Goal: Answer question/provide support: Share knowledge or assist other users

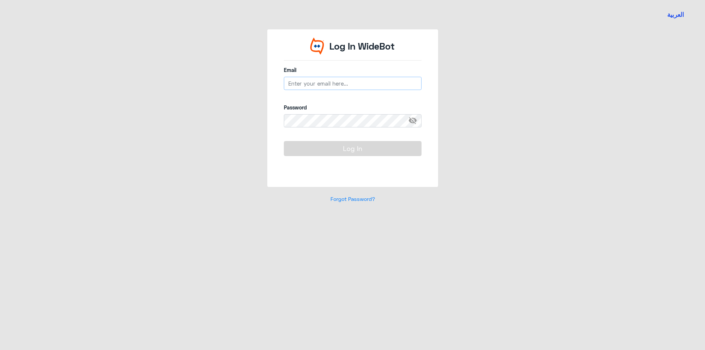
type input "[EMAIL_ADDRESS][DOMAIN_NAME]"
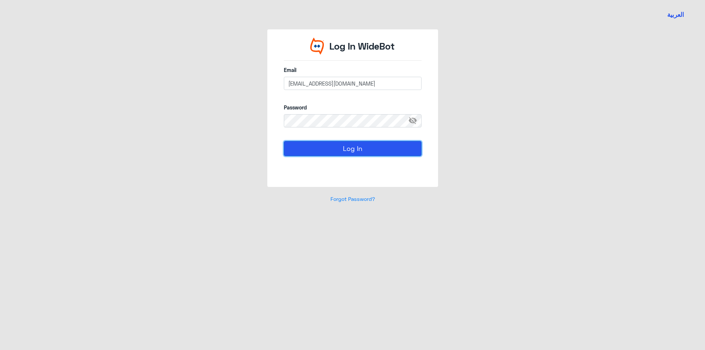
click at [343, 146] on button "Log In" at bounding box center [353, 148] width 138 height 15
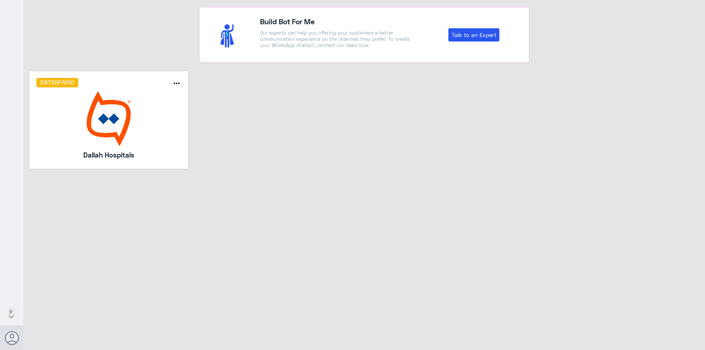
click at [120, 124] on img at bounding box center [108, 118] width 145 height 55
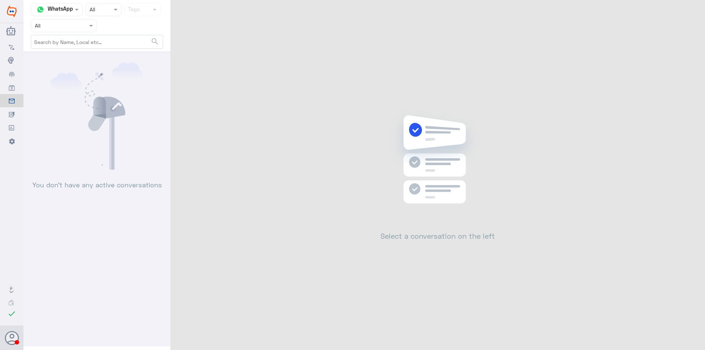
click at [61, 27] on input "text" at bounding box center [55, 25] width 40 height 8
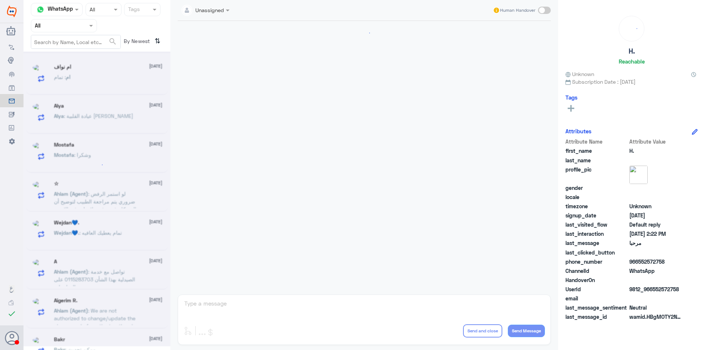
click at [70, 19] on div "Agent Filter All" at bounding box center [64, 25] width 66 height 13
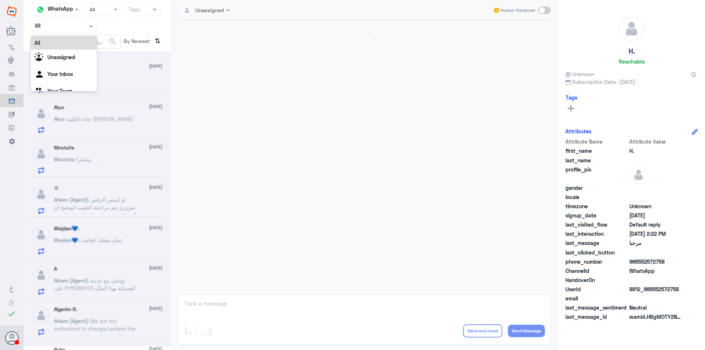
scroll to position [501, 0]
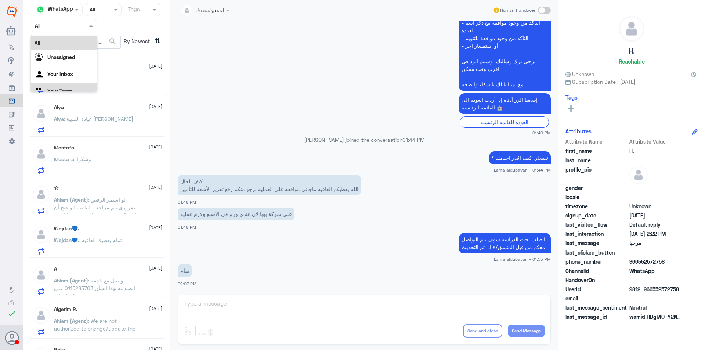
click at [75, 85] on div "Your Team" at bounding box center [64, 91] width 66 height 17
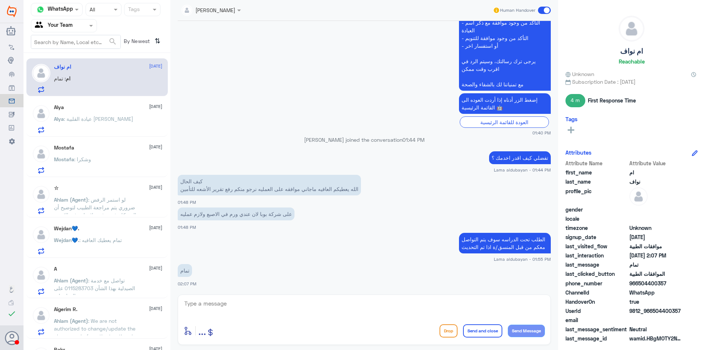
click at [109, 109] on div "Alya [DATE]" at bounding box center [108, 107] width 108 height 6
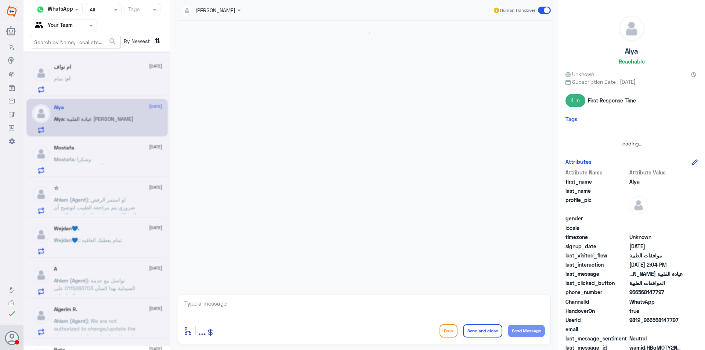
scroll to position [218, 0]
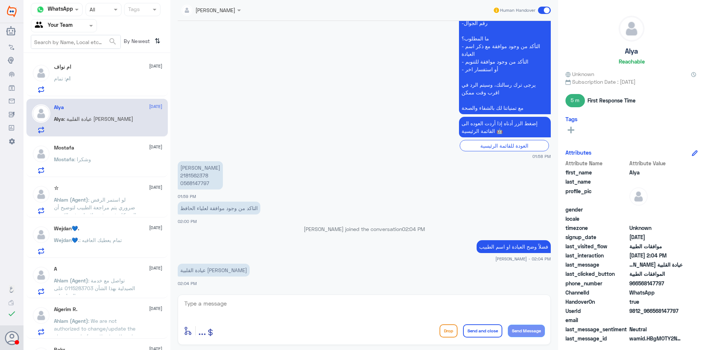
click at [126, 150] on div "Mostafa [DATE]" at bounding box center [108, 148] width 108 height 6
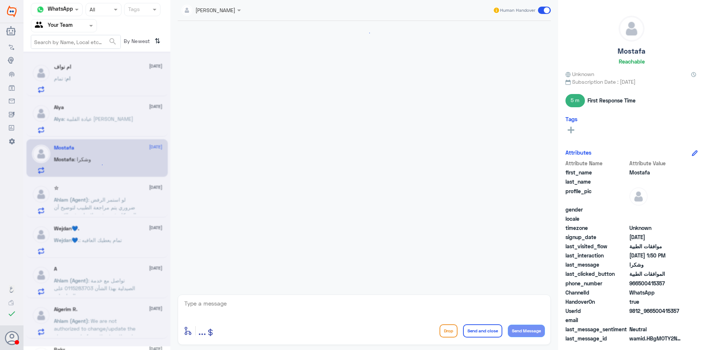
scroll to position [680, 0]
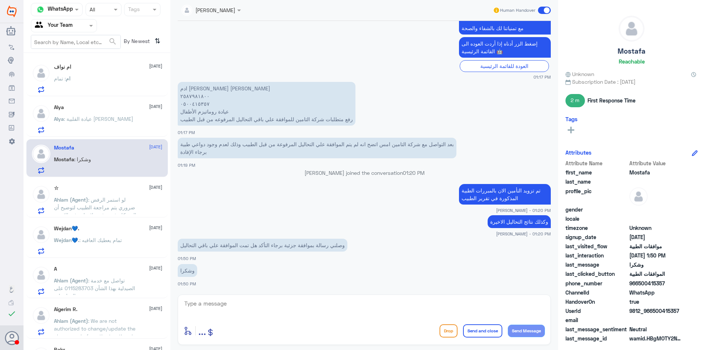
click at [125, 200] on span ": لو استمر الرفض ضروري يتم مراجعة الطبيب لتوضيح أن المشكلة غضروفية ولا تظهر في …" at bounding box center [95, 210] width 82 height 29
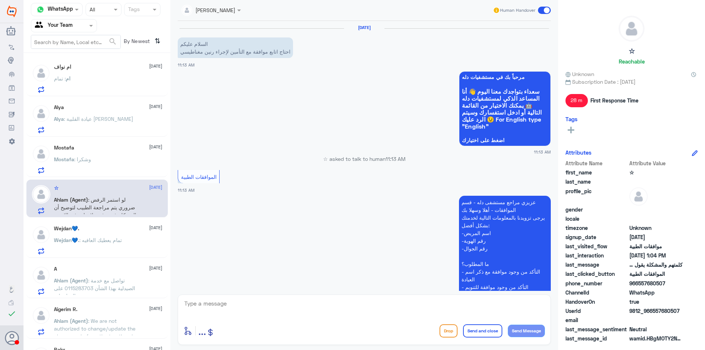
scroll to position [438, 0]
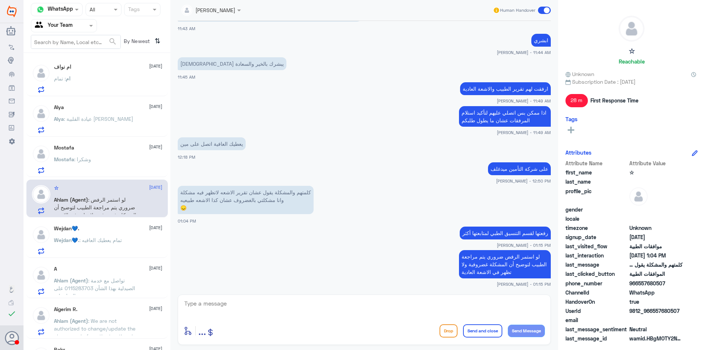
click at [120, 231] on div "Wejdan💙. [DATE]" at bounding box center [108, 228] width 108 height 6
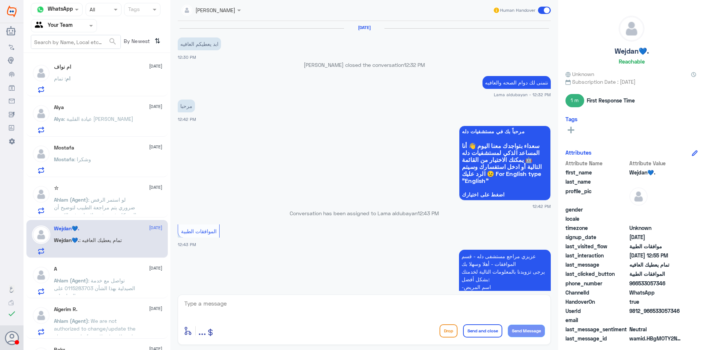
scroll to position [493, 0]
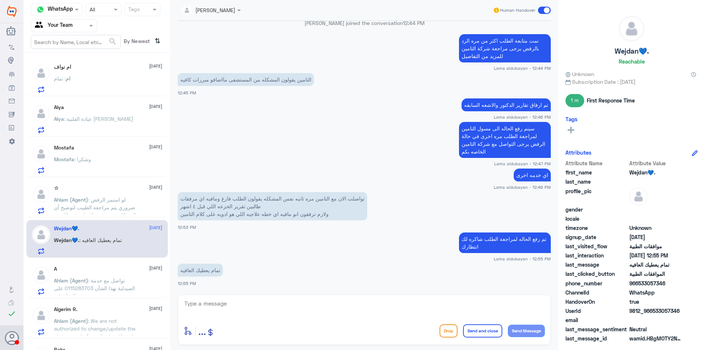
click at [86, 25] on div at bounding box center [63, 25] width 65 height 8
click at [81, 51] on div "Unassigned" at bounding box center [64, 48] width 66 height 17
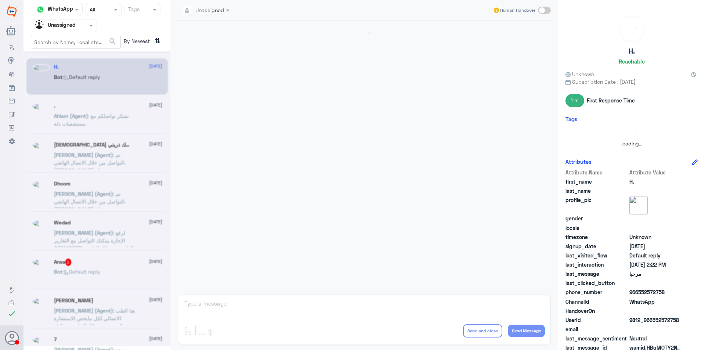
scroll to position [0, 0]
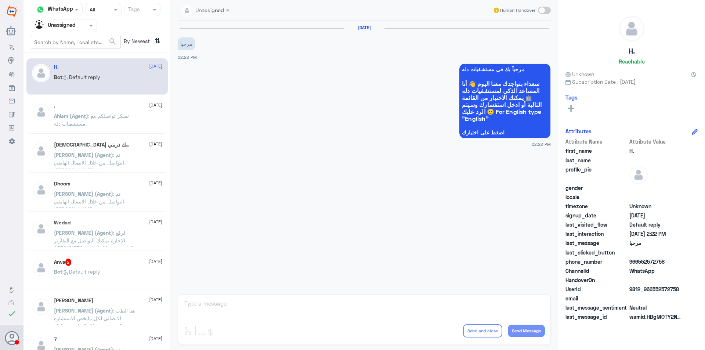
click at [113, 115] on span ": نشكر تواصلكم مع مستشفيات دلة." at bounding box center [91, 120] width 75 height 14
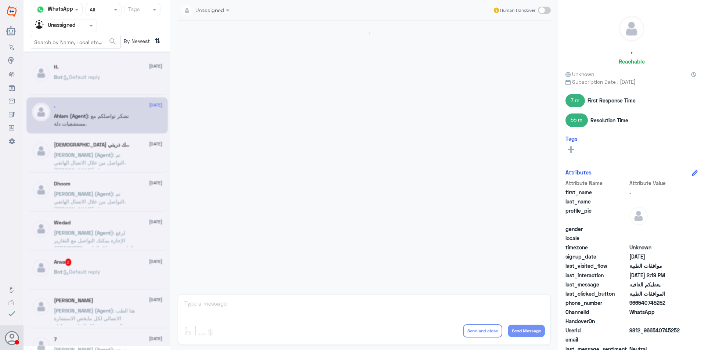
scroll to position [420, 0]
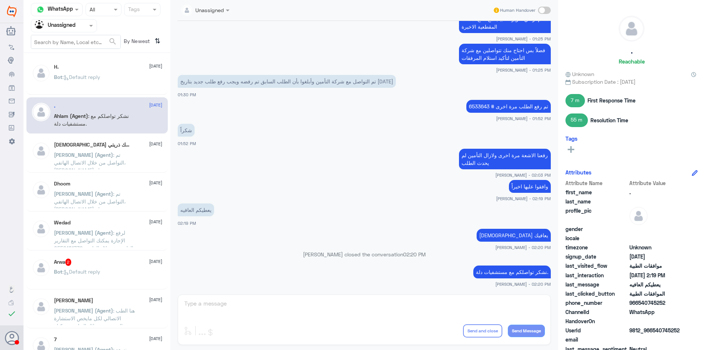
click at [115, 152] on span ": تم التواصل من خلال الاتصال الهاتفي، [PERSON_NAME] بخدمتك" at bounding box center [90, 163] width 72 height 22
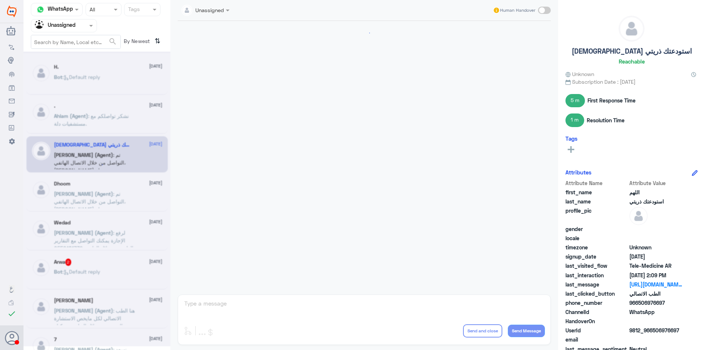
scroll to position [82, 0]
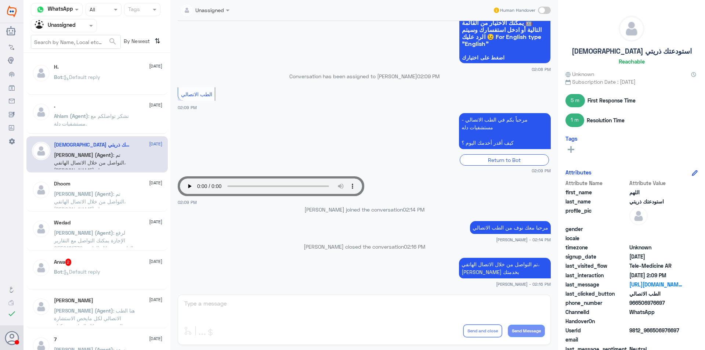
click at [126, 194] on span ": تم التواصل من خلال الاتصال الهاتفي، [PERSON_NAME] بخدمتك" at bounding box center [90, 201] width 72 height 22
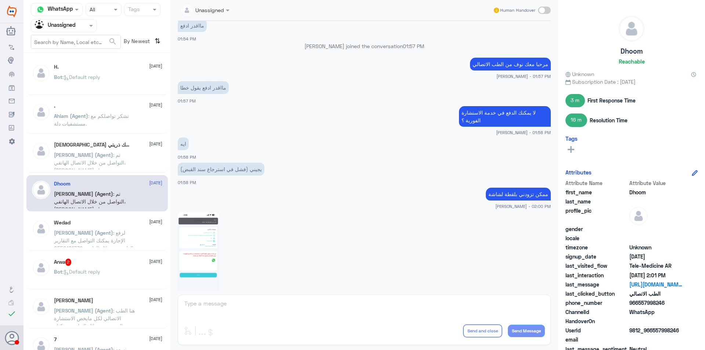
scroll to position [751, 0]
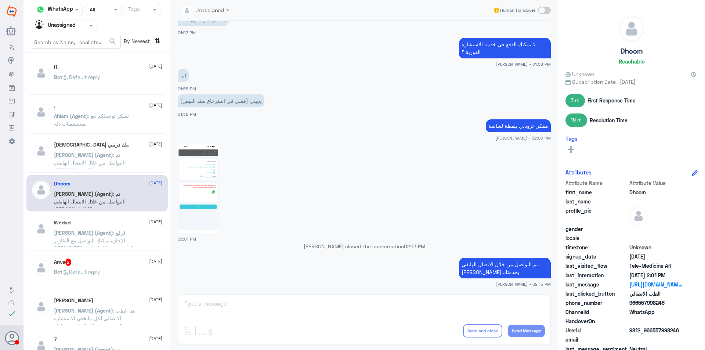
click at [193, 191] on img at bounding box center [198, 187] width 41 height 89
click at [119, 241] on span ": لرفع الإجازة يمكنك التواصل مع التقارير الطبيه من خلال الواتس 0550181732" at bounding box center [93, 240] width 79 height 22
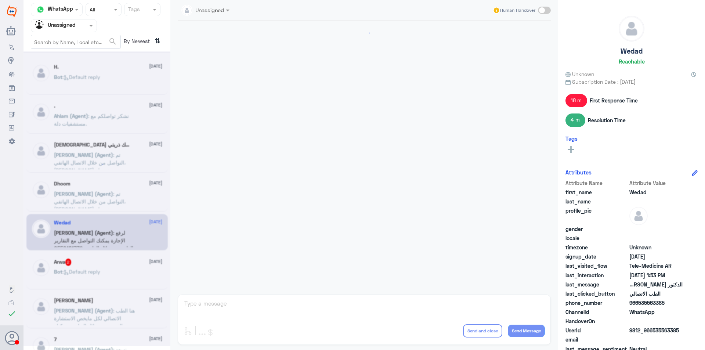
scroll to position [420, 0]
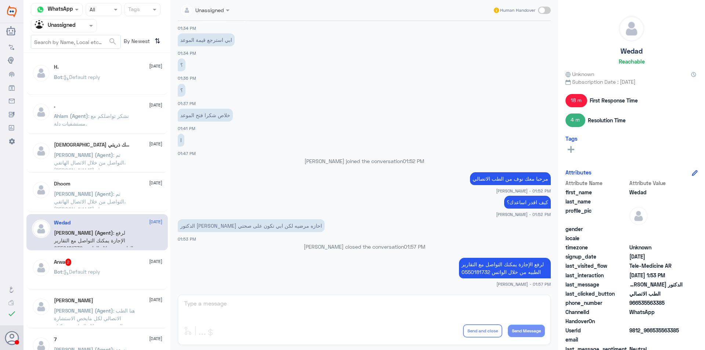
click at [124, 264] on div "Arwa 2 [DATE]" at bounding box center [108, 261] width 108 height 7
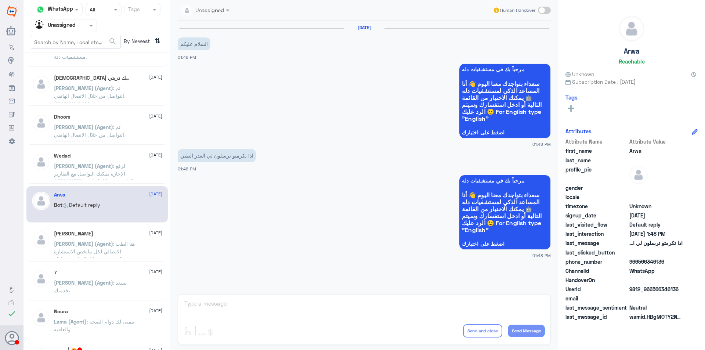
scroll to position [73, 0]
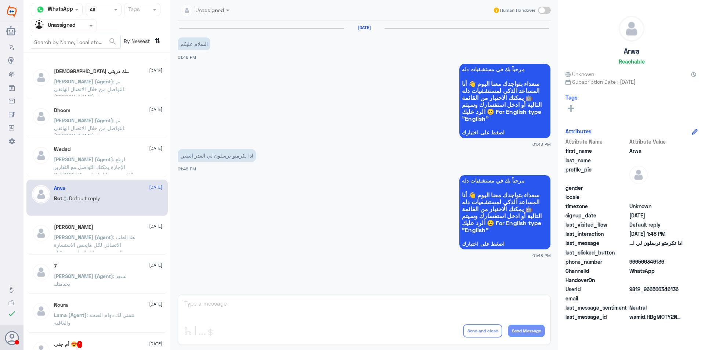
click at [116, 246] on span ": هنا الطب الاتصالي لكل مايخص الاستشارة الفورية من خلال التطبيق، يمكنك الاستفسا…" at bounding box center [94, 252] width 81 height 37
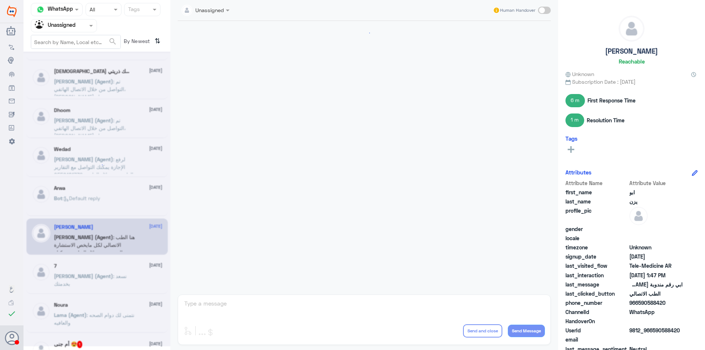
scroll to position [317, 0]
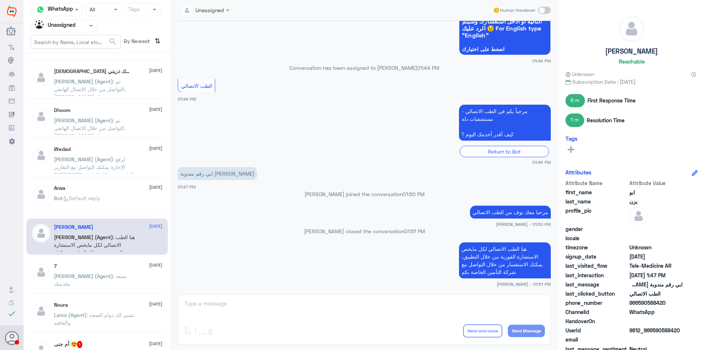
click at [117, 268] on div "7 [DATE]" at bounding box center [108, 266] width 108 height 6
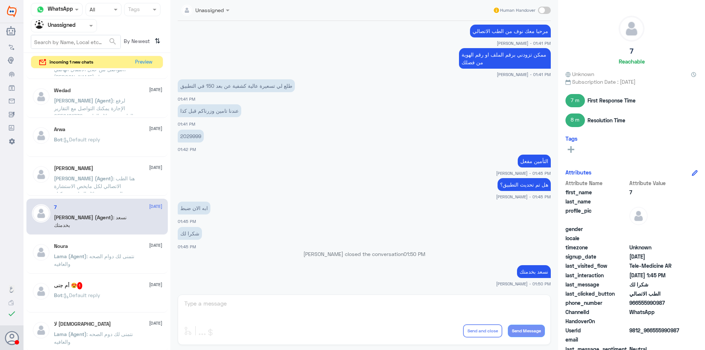
click at [123, 237] on div "Noura [DATE] Lama (Agent) : نتمنى لك دوام الصحه والعافيه" at bounding box center [96, 255] width 141 height 36
click at [123, 257] on span ": نتمنى لك دوام الصحه والعافيه" at bounding box center [94, 260] width 80 height 14
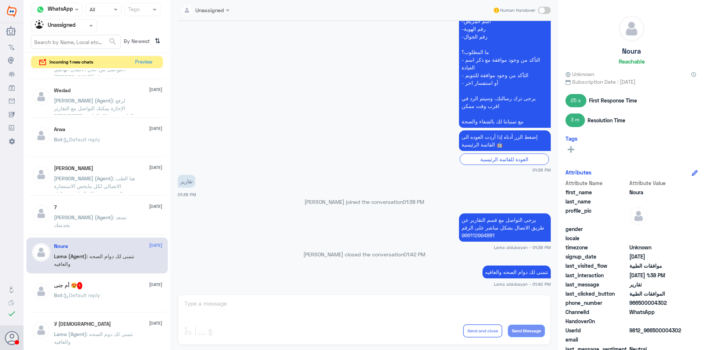
click at [123, 283] on div "أم جنى 😍 1 [DATE]" at bounding box center [108, 285] width 108 height 7
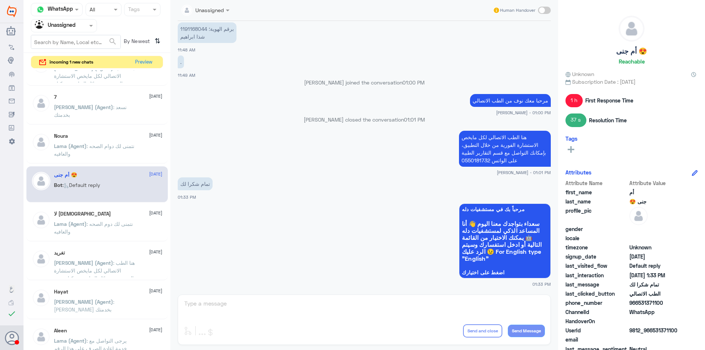
click at [119, 225] on span ": نتمنى لك دوم الصحه والعافيه" at bounding box center [93, 228] width 79 height 14
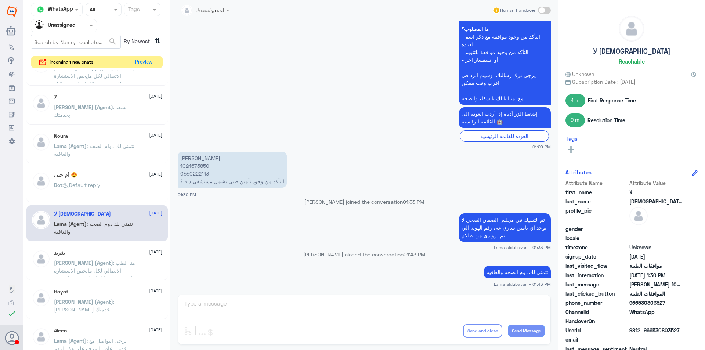
click at [126, 256] on div "تغريد [DATE] [PERSON_NAME] (Agent) : هنا الطب الاتصالي لكل مايخص الاستشارة الفو…" at bounding box center [108, 264] width 108 height 28
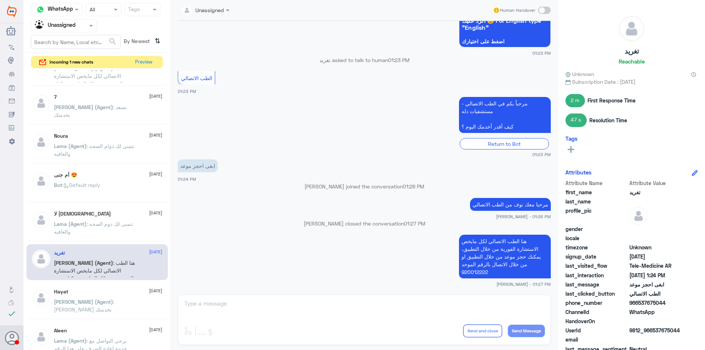
click at [119, 290] on div "Hayat [DATE]" at bounding box center [108, 291] width 108 height 6
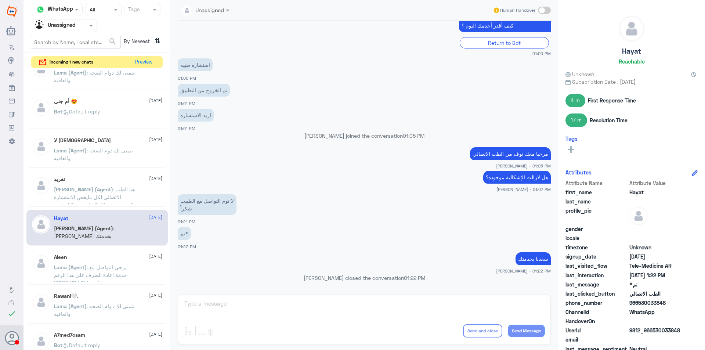
click at [106, 266] on span ": يرجى التواصل مع خدمة اعادة الصرف على هذا الرقم واتس 966115283703+" at bounding box center [90, 275] width 73 height 22
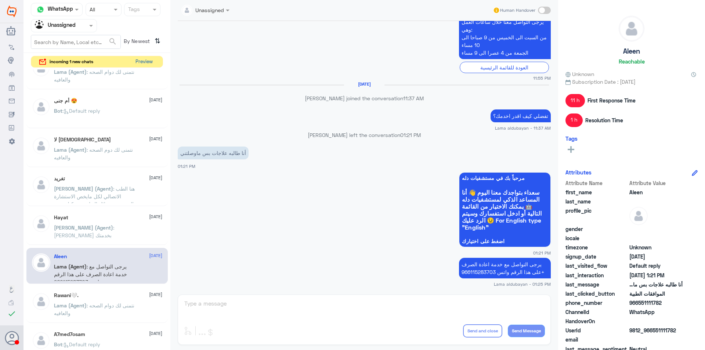
click at [145, 62] on button "Preview" at bounding box center [143, 61] width 23 height 11
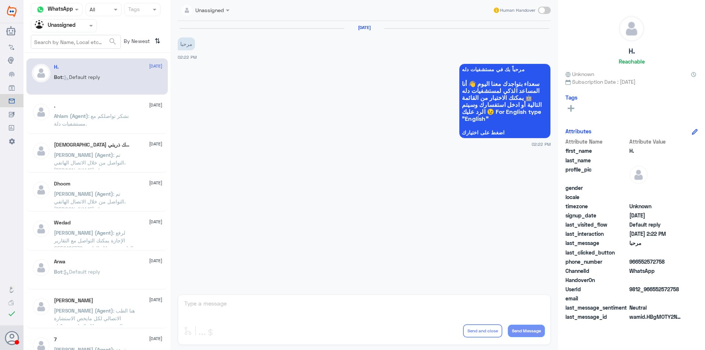
click at [124, 115] on span ": نشكر تواصلكم مع مستشفيات دلة." at bounding box center [91, 120] width 75 height 14
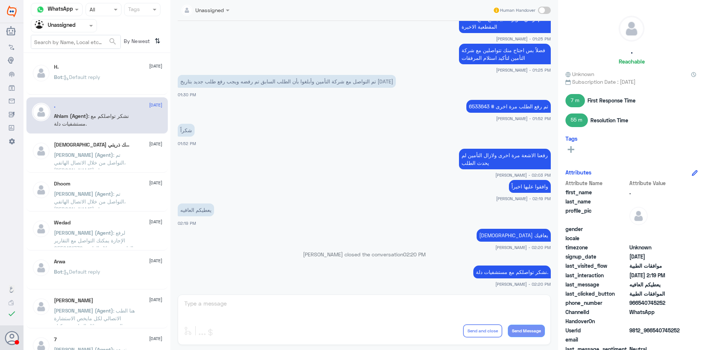
click at [103, 137] on div "اللهم استودعتك ذريتي [DATE] [PERSON_NAME] (Agent) : تم التواصل من خلال الاتصال …" at bounding box center [96, 154] width 141 height 36
click at [105, 149] on div "اللهم استودعتك ذريتي [DATE] [PERSON_NAME] (Agent) : تم التواصل من خلال الاتصال …" at bounding box center [108, 156] width 108 height 28
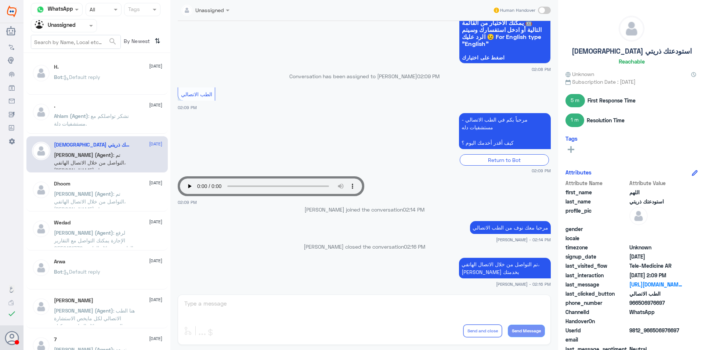
click at [120, 194] on span ": تم التواصل من خلال الاتصال الهاتفي، [PERSON_NAME] بخدمتك" at bounding box center [90, 201] width 72 height 22
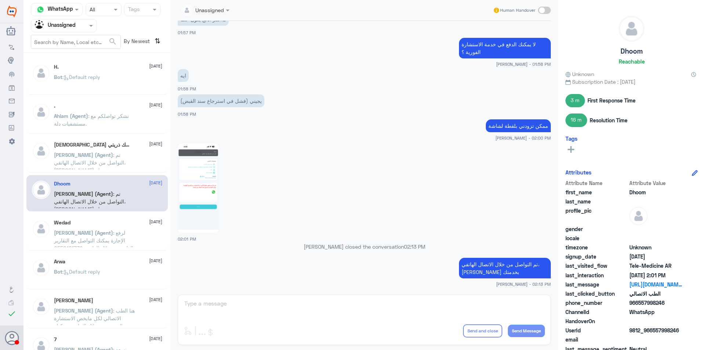
click at [84, 277] on p "Bot : Default reply" at bounding box center [77, 277] width 46 height 18
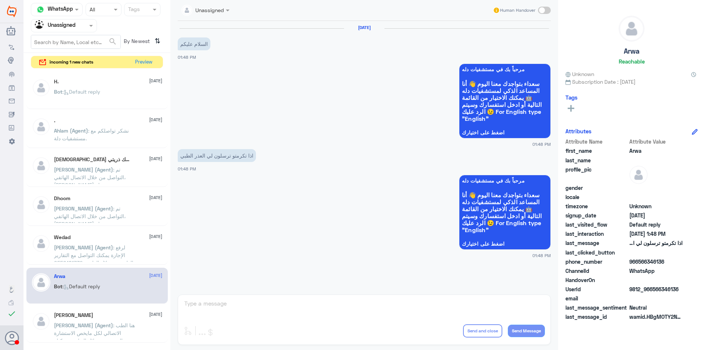
click at [224, 13] on span at bounding box center [228, 10] width 9 height 8
click at [101, 9] on input "text" at bounding box center [97, 9] width 14 height 8
click at [107, 56] on div "Closed" at bounding box center [104, 54] width 36 height 14
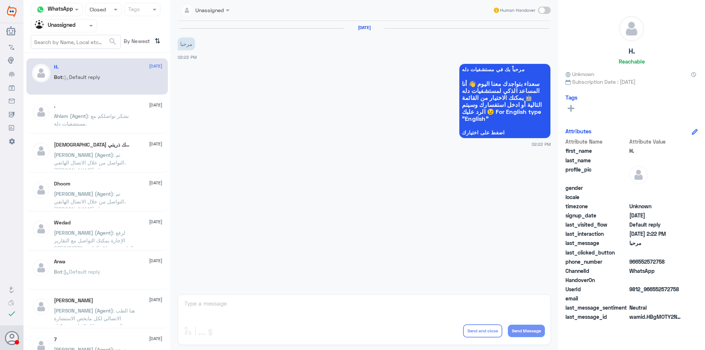
click at [149, 104] on span "[DATE]" at bounding box center [155, 105] width 13 height 7
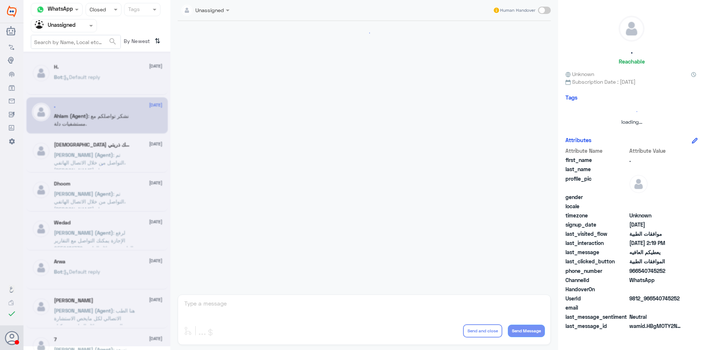
scroll to position [420, 0]
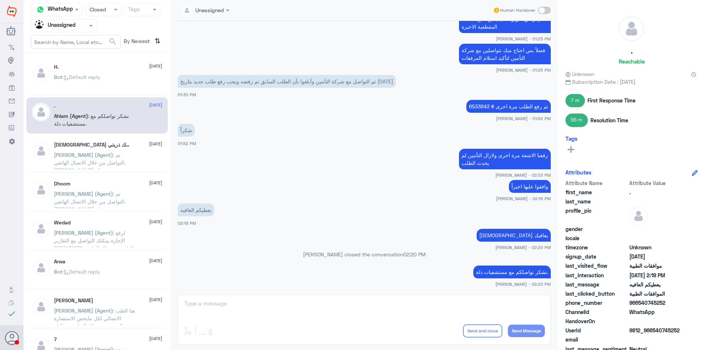
click at [132, 153] on p "[PERSON_NAME] (Agent) : تم التواصل من خلال الاتصال الهاتفي، [PERSON_NAME] بخدمتك" at bounding box center [95, 160] width 83 height 18
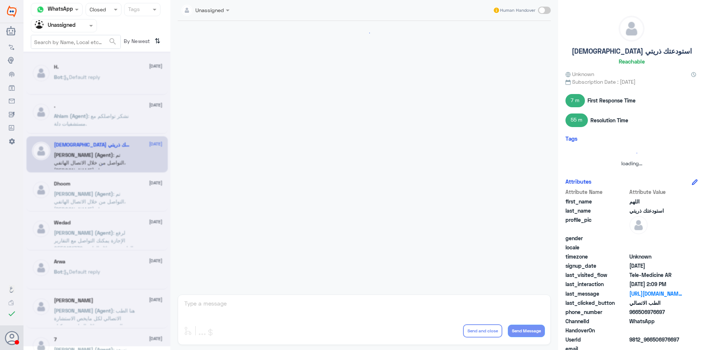
scroll to position [82, 0]
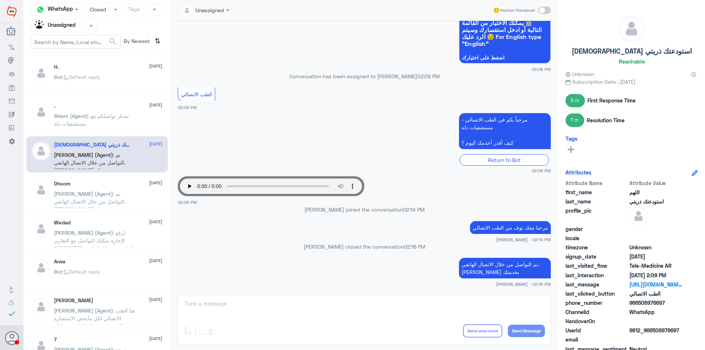
click at [86, 23] on div at bounding box center [63, 25] width 65 height 8
click at [115, 14] on div "Status × Closed" at bounding box center [104, 9] width 36 height 13
click at [108, 41] on div "Opened" at bounding box center [104, 40] width 36 height 14
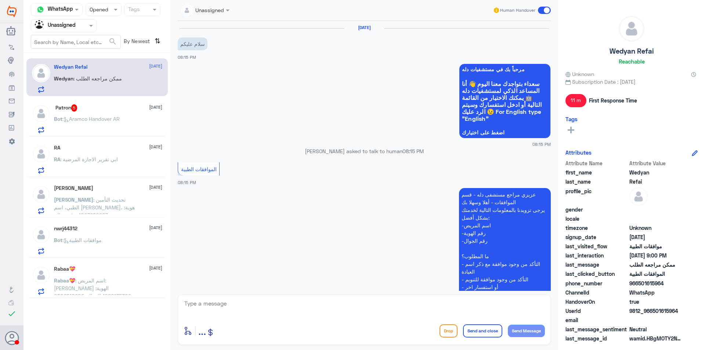
scroll to position [429, 0]
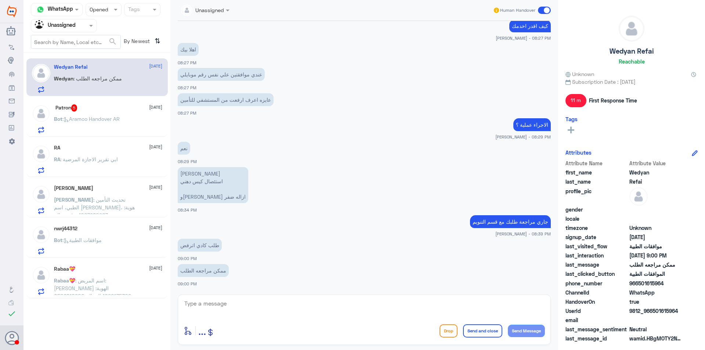
click at [130, 127] on div "Bot : Aramco Handover AR" at bounding box center [108, 125] width 108 height 17
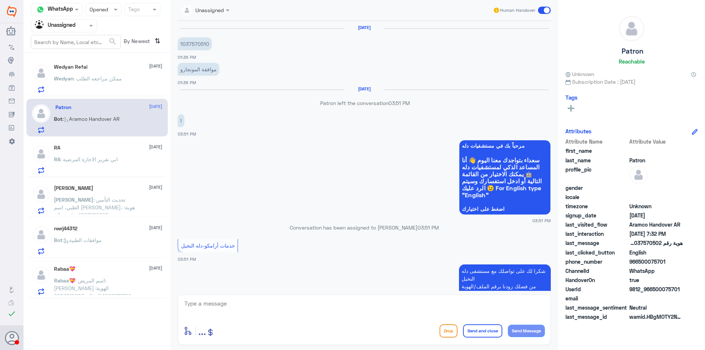
scroll to position [322, 0]
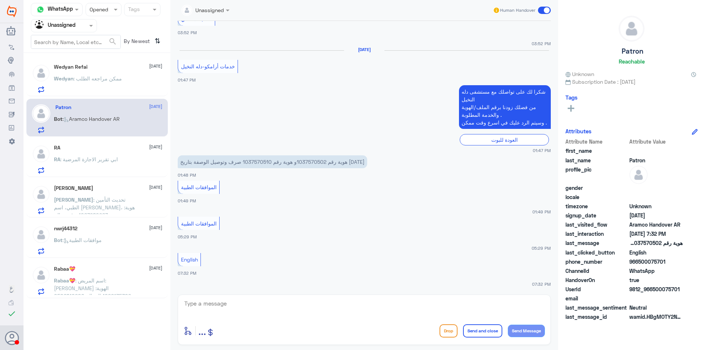
click at [126, 155] on div "RA [DATE] RA : ابي تقرير الاجازة المرضية" at bounding box center [108, 159] width 108 height 29
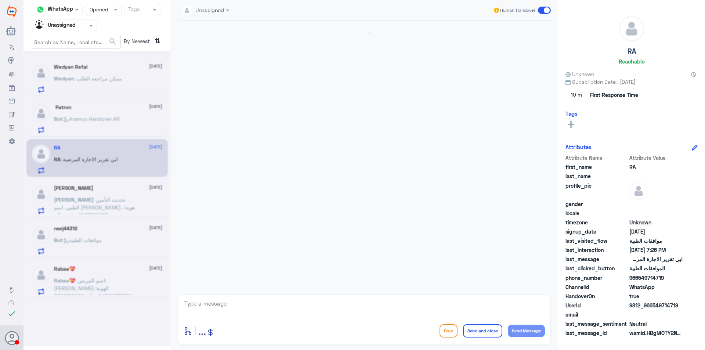
scroll to position [402, 0]
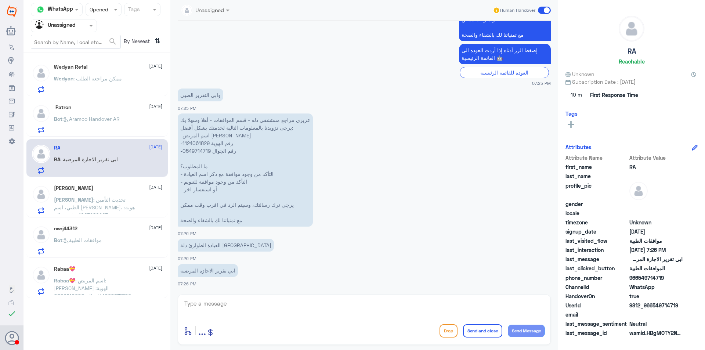
click at [141, 196] on div "[PERSON_NAME] [DATE] [PERSON_NAME] : تحديث التأمين الطبي، اسم [PERSON_NAME]، هو…" at bounding box center [108, 199] width 108 height 29
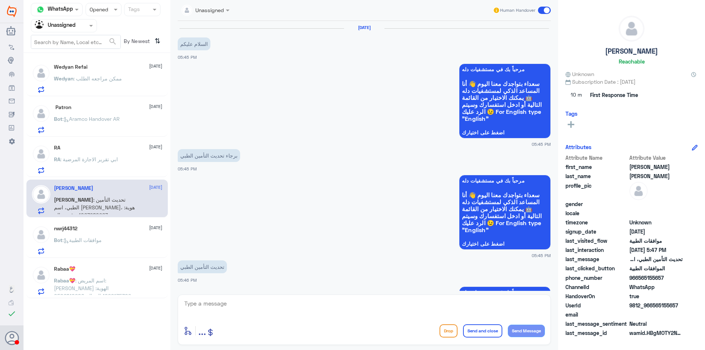
scroll to position [338, 0]
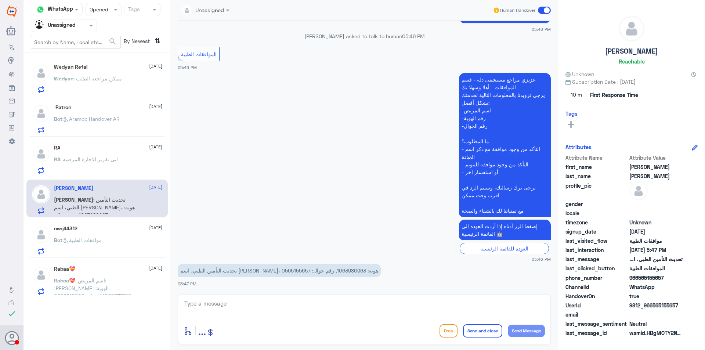
click at [149, 227] on span "[DATE]" at bounding box center [155, 227] width 13 height 7
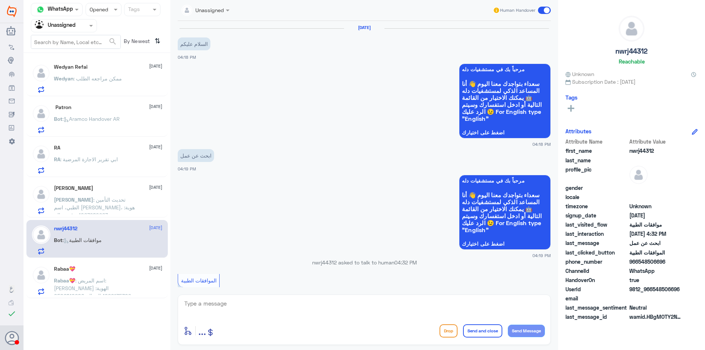
click at [117, 278] on span ": اسم المريض: [PERSON_NAME] الهوية: 1026135309 الجوال: 0506810200 ممكن تعديل مو…" at bounding box center [93, 295] width 79 height 37
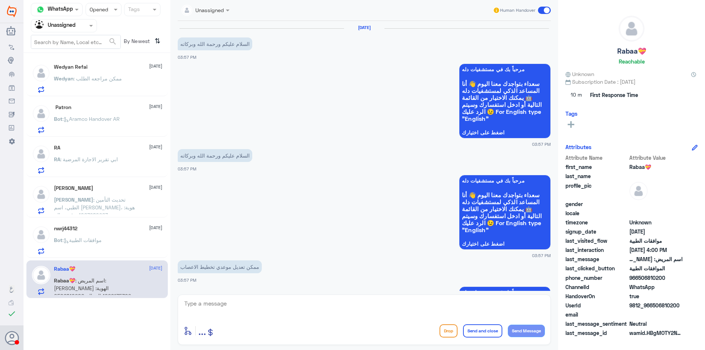
scroll to position [607, 0]
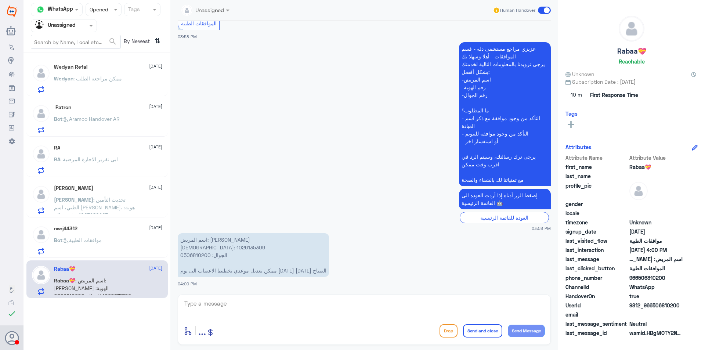
click at [115, 154] on div "RA [DATE] RA : ابي تقرير الاجازة المرضية" at bounding box center [108, 159] width 108 height 29
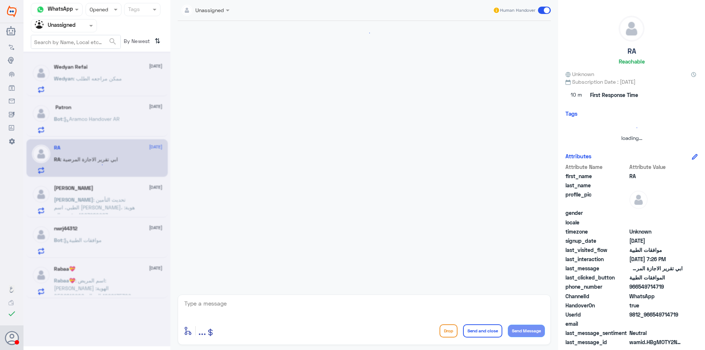
scroll to position [402, 0]
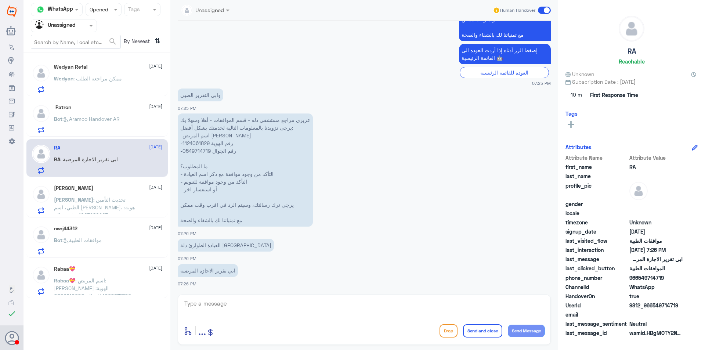
click at [119, 15] on div "Status × Opened" at bounding box center [104, 9] width 36 height 13
click at [114, 73] on div "Unread" at bounding box center [104, 68] width 36 height 14
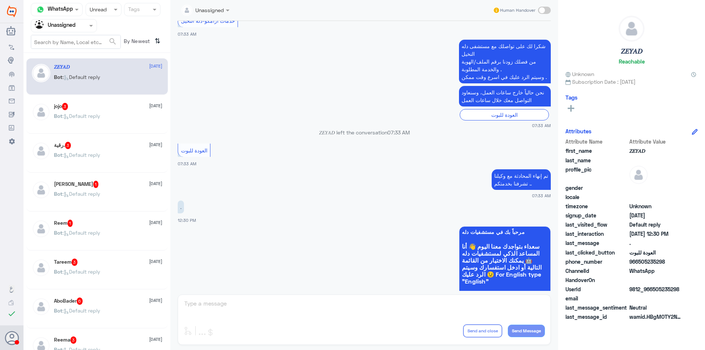
scroll to position [0, 0]
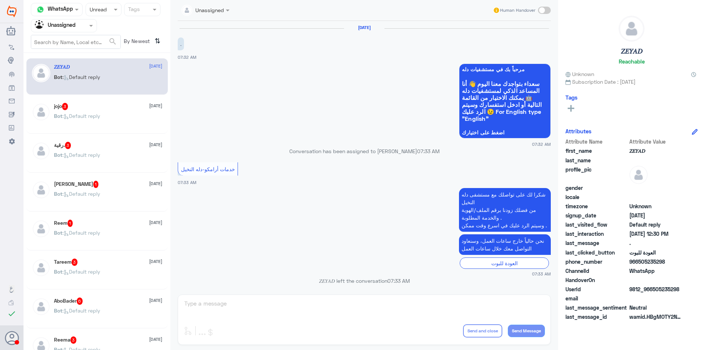
click at [82, 127] on p "Bot : Default reply" at bounding box center [77, 121] width 46 height 18
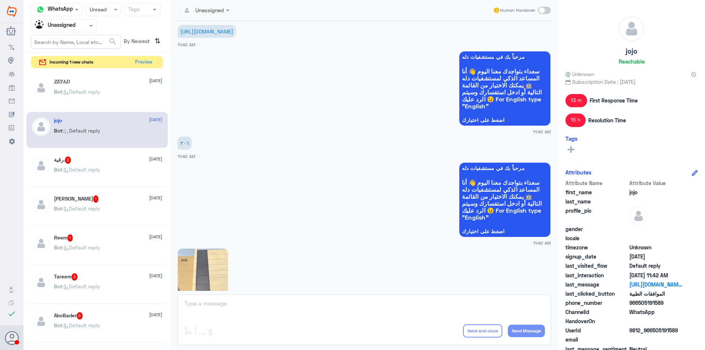
scroll to position [800, 0]
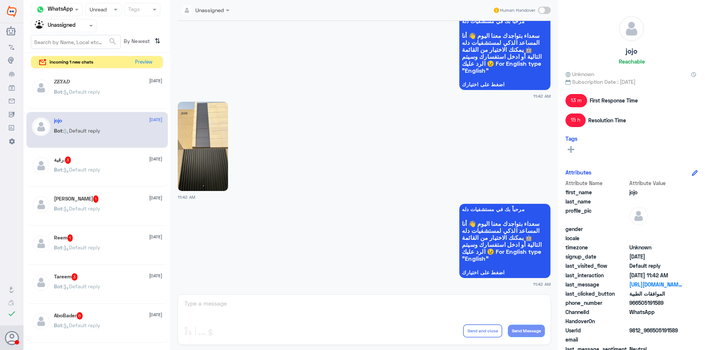
click at [203, 153] on img at bounding box center [203, 146] width 50 height 89
click at [74, 201] on h5 "[PERSON_NAME] 1" at bounding box center [76, 198] width 45 height 7
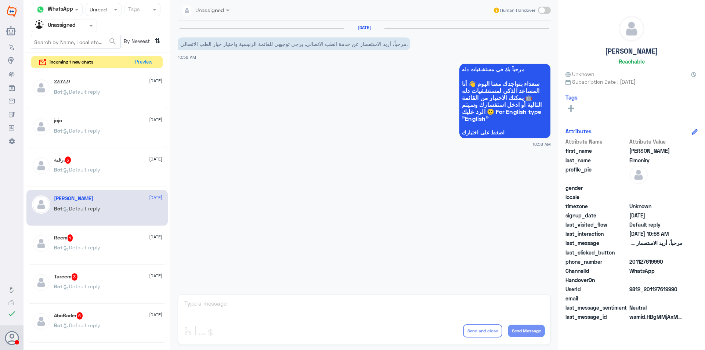
click at [89, 170] on span ": Default reply" at bounding box center [81, 169] width 38 height 6
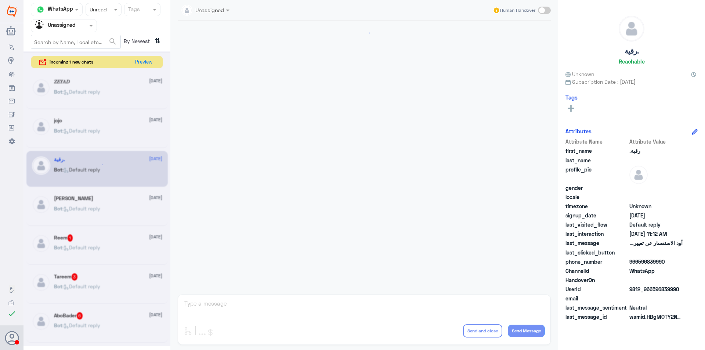
scroll to position [83, 0]
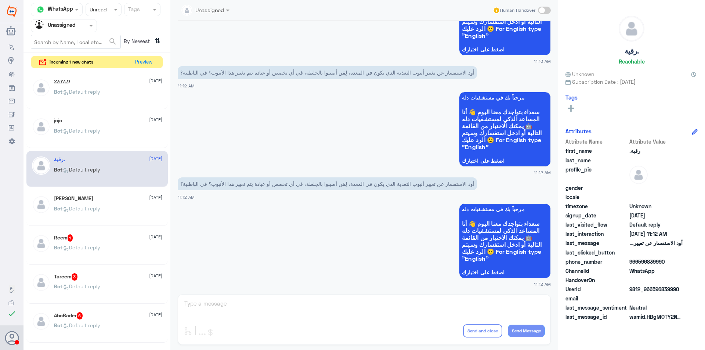
click at [108, 228] on div "𝑍𝐸𝑌𝐴𝐷 [DATE] Bot : Default reply jojo [DATE] Bot : Default reply رقية. [DATE] B…" at bounding box center [96, 211] width 147 height 282
click at [109, 236] on div "Reem 1 [DATE]" at bounding box center [108, 237] width 108 height 7
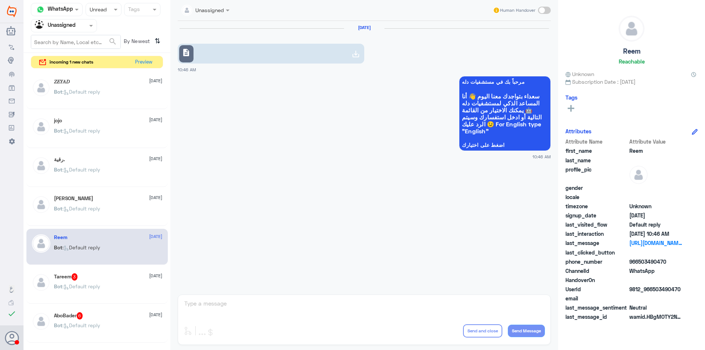
click at [108, 277] on div "Tareem 3 [DATE]" at bounding box center [108, 276] width 108 height 7
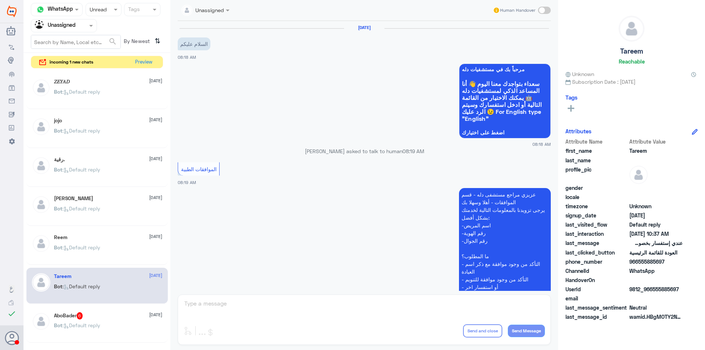
scroll to position [706, 0]
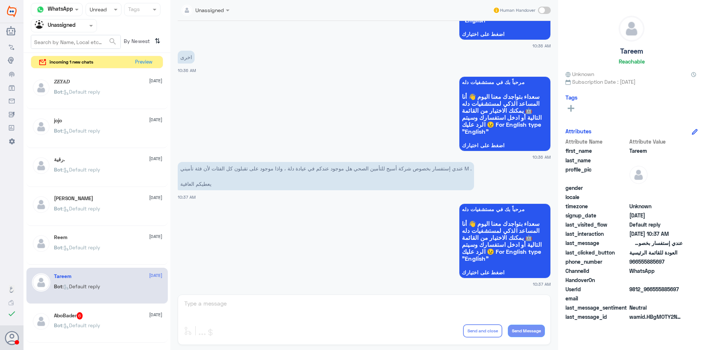
click at [73, 28] on input "text" at bounding box center [55, 25] width 40 height 8
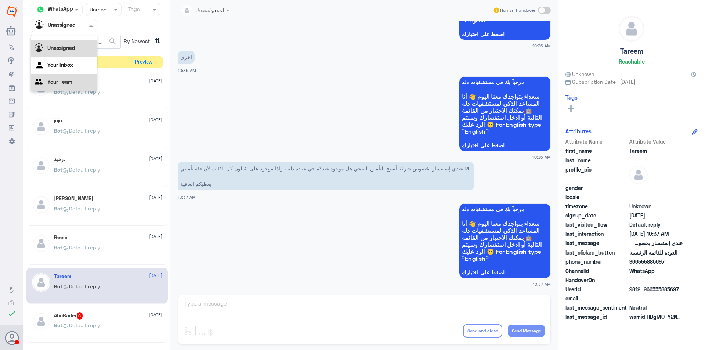
click at [61, 83] on Team "Your Team" at bounding box center [59, 82] width 25 height 6
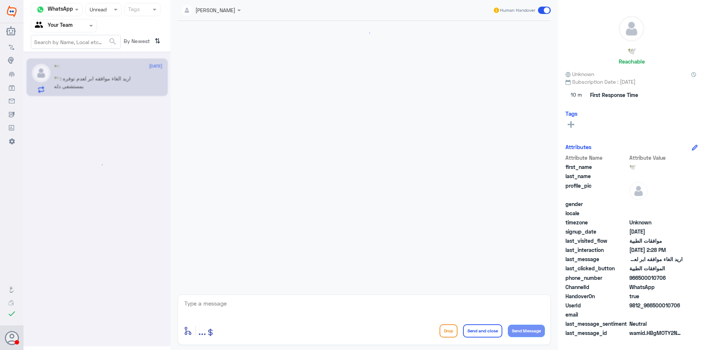
click at [109, 11] on div at bounding box center [103, 9] width 35 height 8
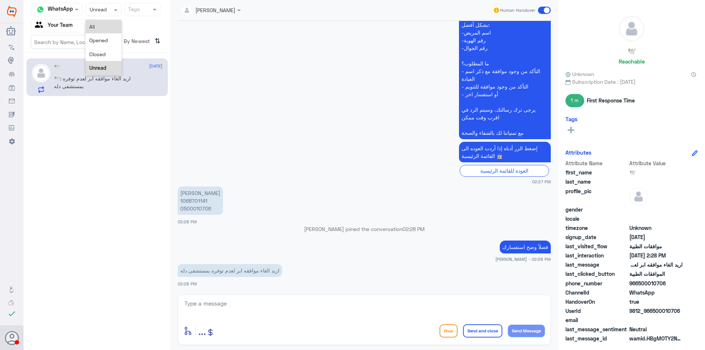
click at [101, 29] on div "All" at bounding box center [104, 27] width 36 height 14
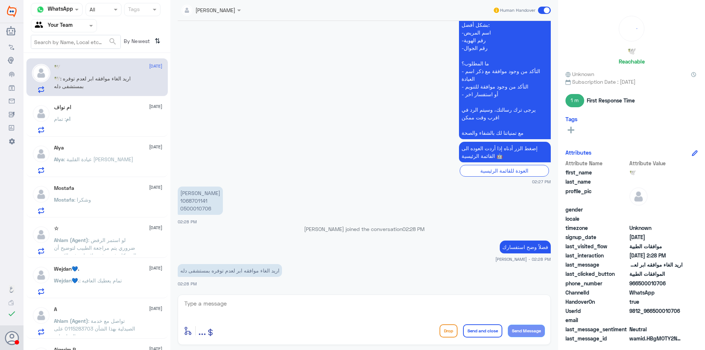
click at [103, 124] on div "ام : تمام" at bounding box center [108, 125] width 108 height 17
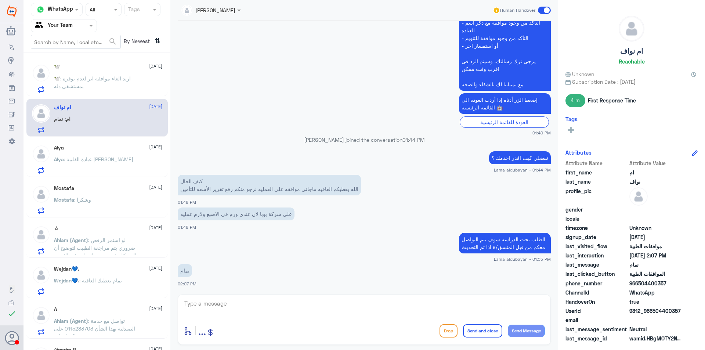
click at [121, 161] on span ": عيادة القلبية [PERSON_NAME]" at bounding box center [98, 159] width 69 height 6
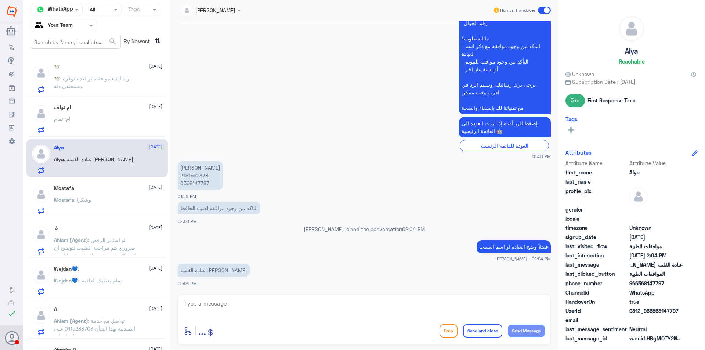
click at [116, 193] on div "Mostafa [DATE] Mostafa : وشكرا" at bounding box center [108, 199] width 108 height 29
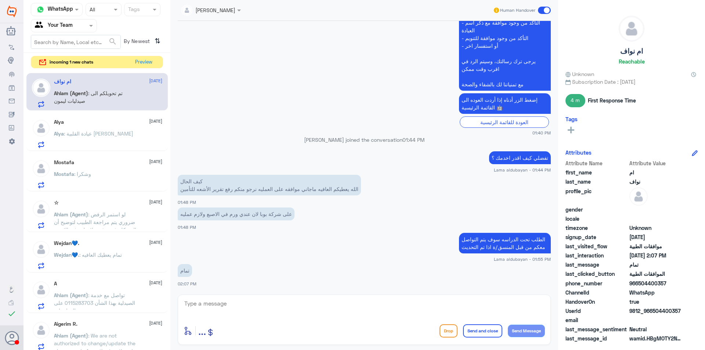
scroll to position [501, 0]
click at [149, 60] on button "Preview" at bounding box center [143, 61] width 23 height 11
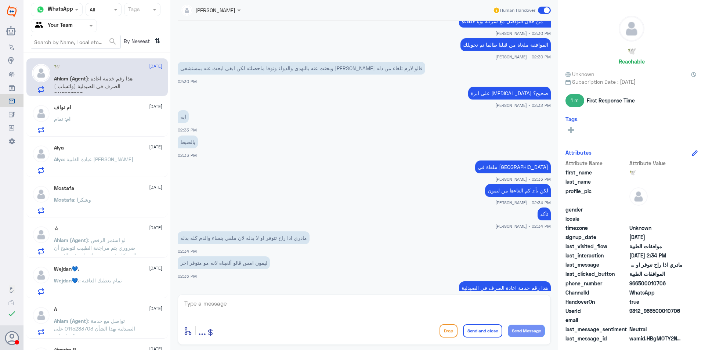
scroll to position [470, 0]
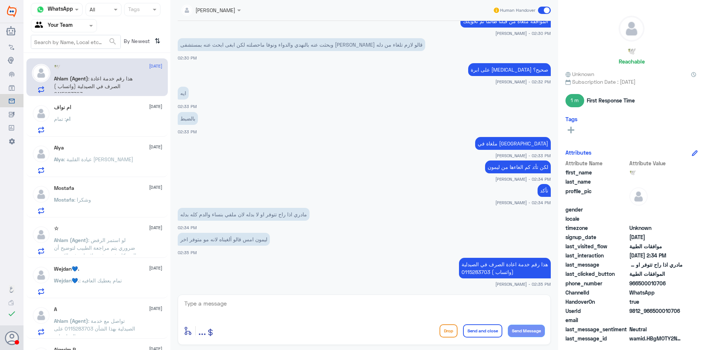
click at [121, 123] on div "ام : تمام" at bounding box center [108, 125] width 108 height 17
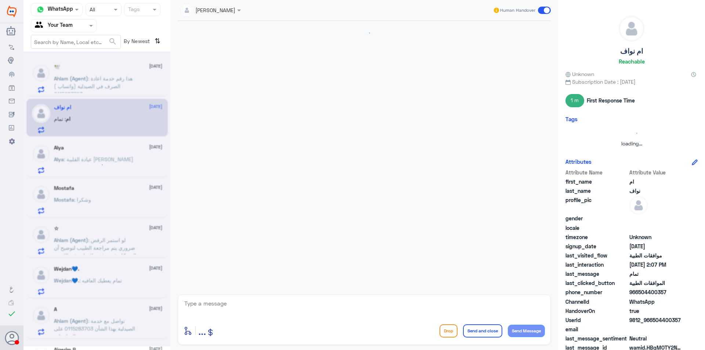
scroll to position [501, 0]
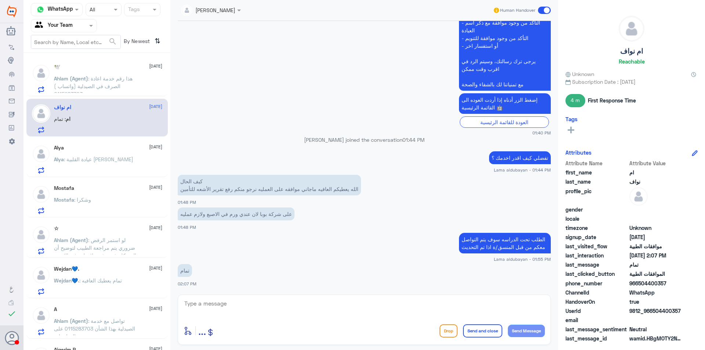
click at [128, 157] on span ": عيادة القلبية [PERSON_NAME]" at bounding box center [98, 159] width 69 height 6
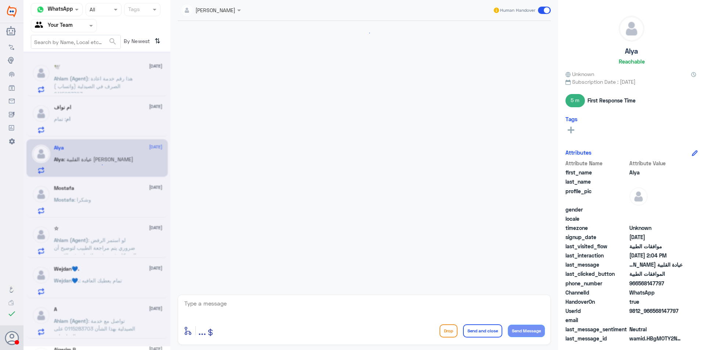
scroll to position [218, 0]
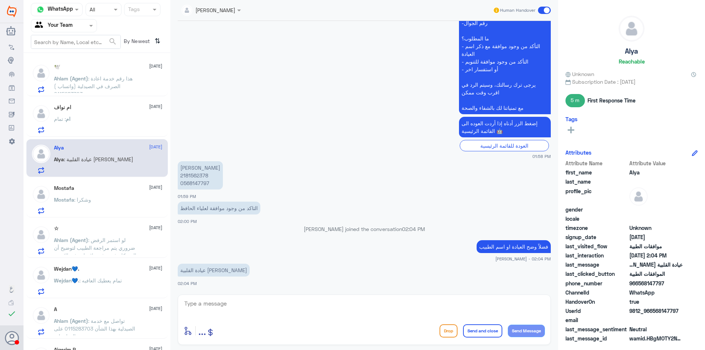
click at [128, 194] on div "Mostafa [DATE] Mostafa : وشكرا" at bounding box center [108, 199] width 108 height 29
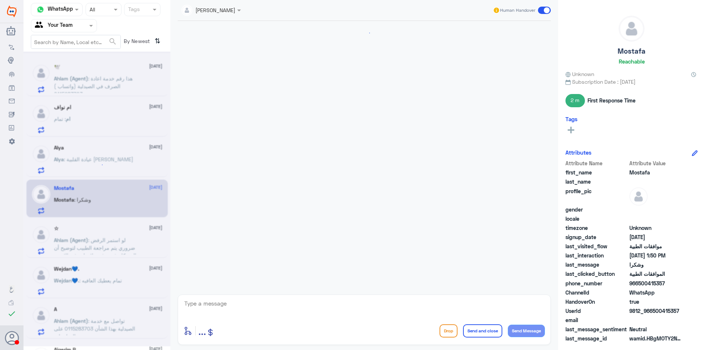
scroll to position [680, 0]
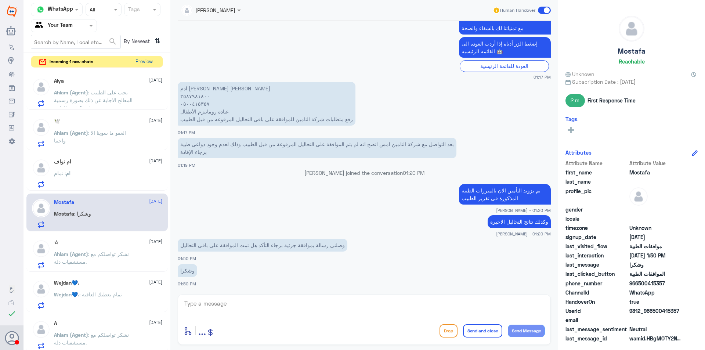
click at [151, 63] on button "Preview" at bounding box center [143, 61] width 23 height 11
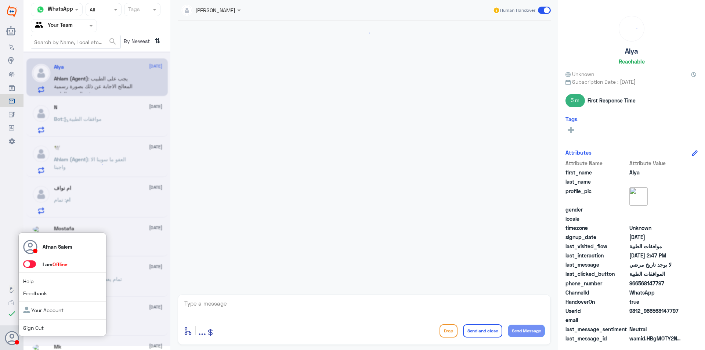
scroll to position [393, 0]
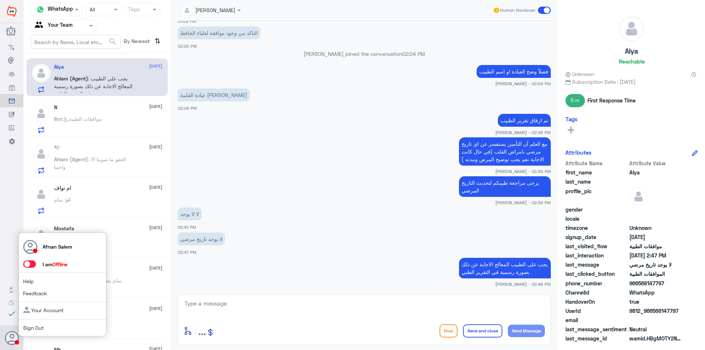
click at [37, 327] on link "Sign Out" at bounding box center [33, 327] width 21 height 6
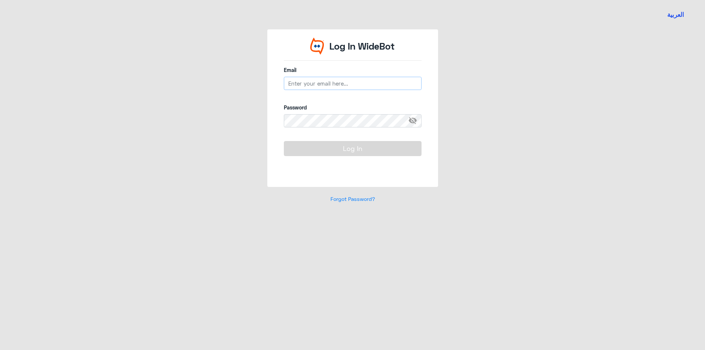
type input "[EMAIL_ADDRESS][DOMAIN_NAME]"
